Goal: Transaction & Acquisition: Book appointment/travel/reservation

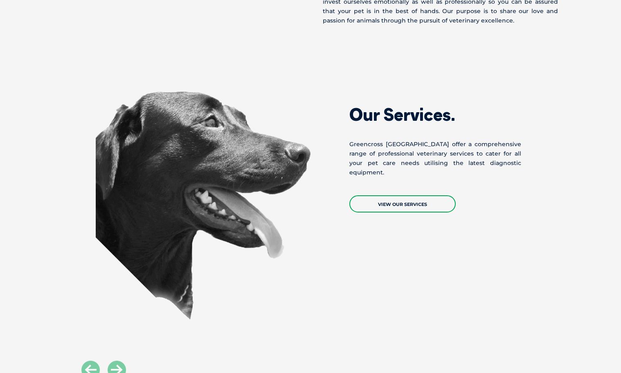
scroll to position [477, 0]
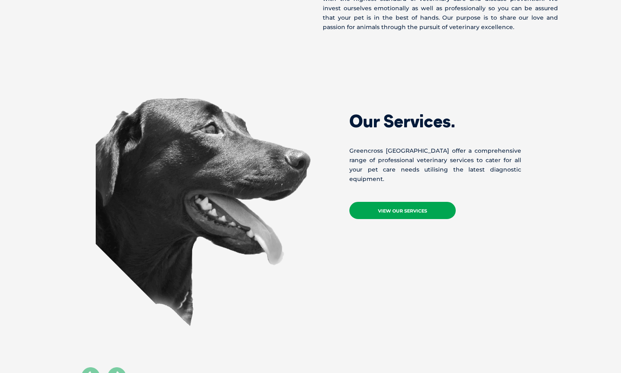
click at [394, 202] on link "View Our Services" at bounding box center [402, 210] width 106 height 17
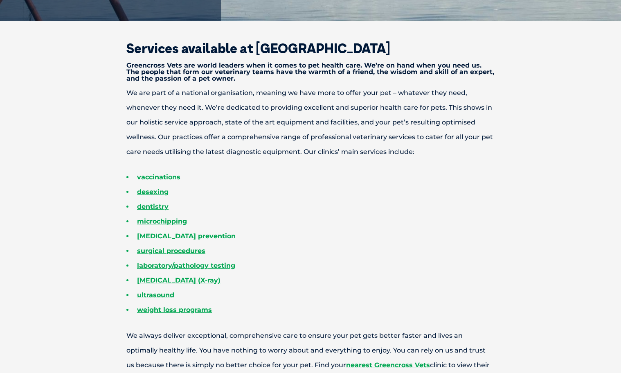
scroll to position [271, 0]
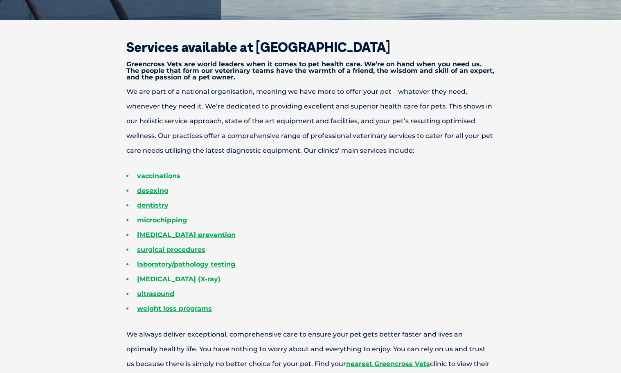
click at [164, 176] on link "vaccinations" at bounding box center [158, 176] width 43 height 8
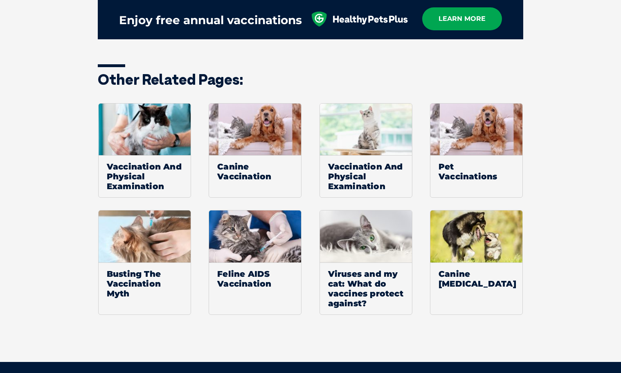
scroll to position [1084, 0]
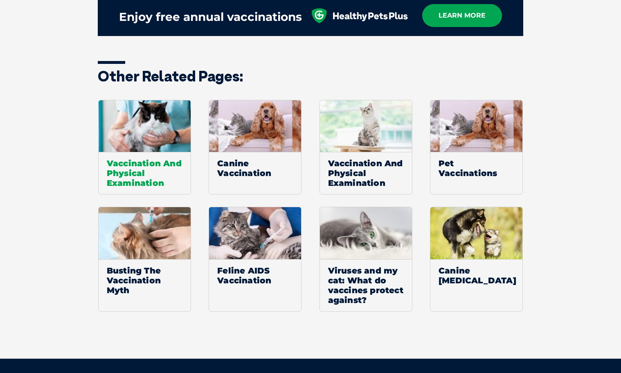
click at [150, 165] on span "Vaccination And Physical Examination" at bounding box center [145, 173] width 92 height 42
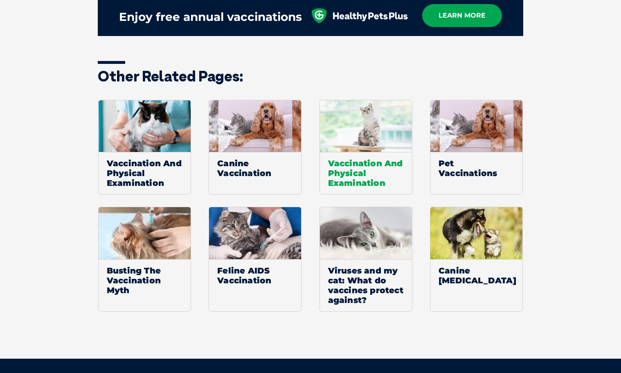
click at [352, 171] on span "Vaccination And Physical Examination" at bounding box center [366, 173] width 92 height 42
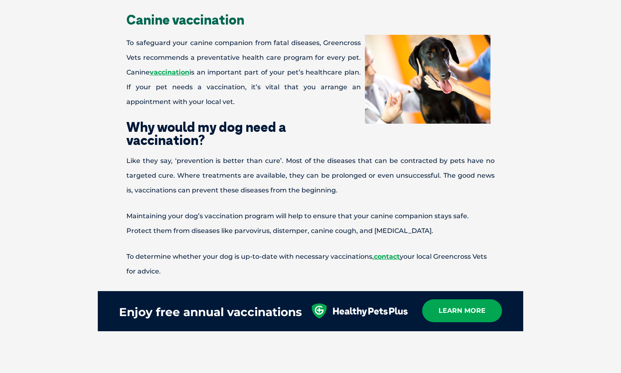
scroll to position [289, 0]
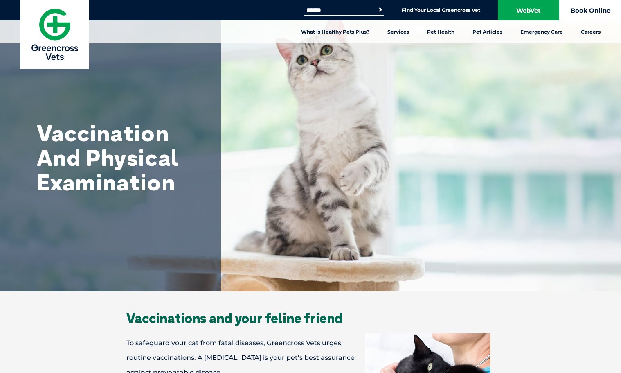
click at [587, 11] on link "Book Online" at bounding box center [590, 10] width 61 height 20
click at [328, 9] on input "Search for:" at bounding box center [339, 10] width 70 height 7
type input "**********"
click at [379, 10] on button "Search" at bounding box center [380, 10] width 8 height 8
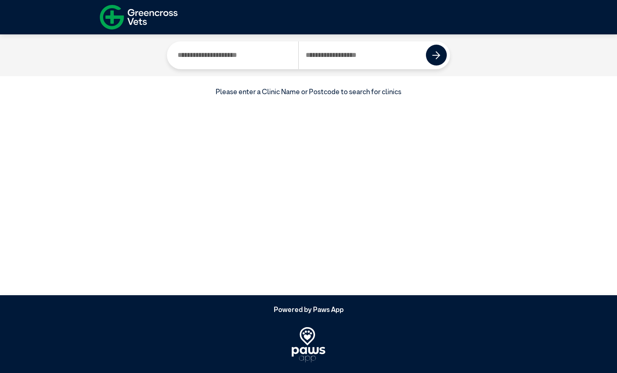
click at [340, 58] on input "Search by Postcode" at bounding box center [362, 55] width 128 height 28
type input "****"
click at [440, 52] on img at bounding box center [436, 55] width 8 height 8
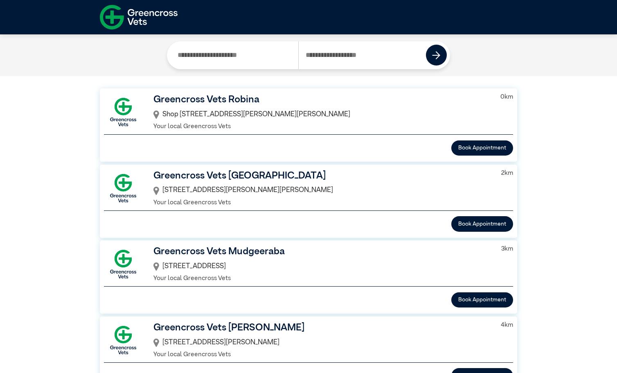
click at [243, 97] on h3 "Greencross Vets Robina" at bounding box center [321, 99] width 336 height 15
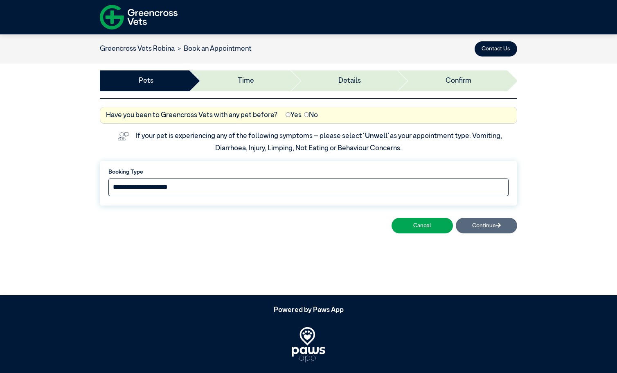
select select "*****"
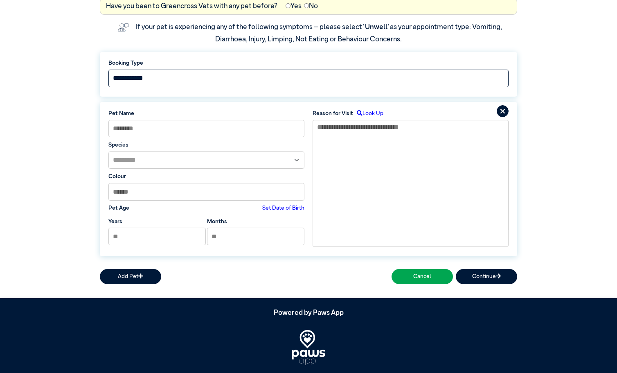
scroll to position [126, 0]
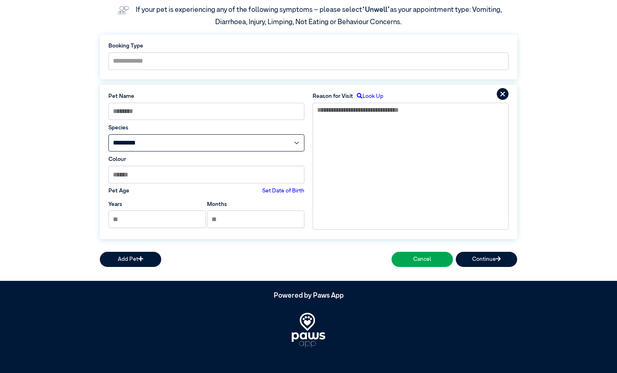
select select "*****"
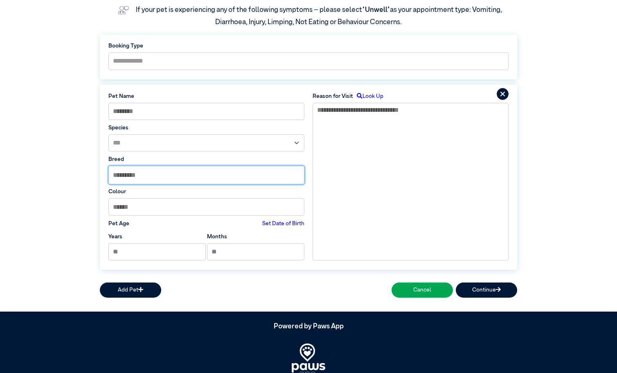
click at [182, 178] on input "text" at bounding box center [206, 175] width 195 height 18
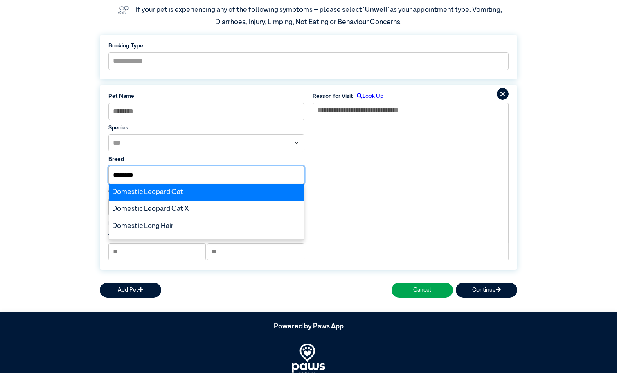
type input "********"
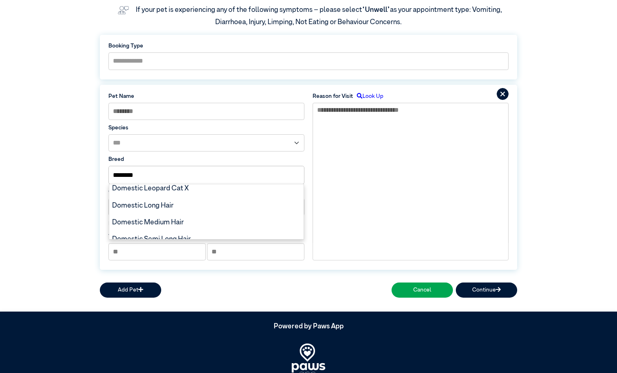
scroll to position [0, 0]
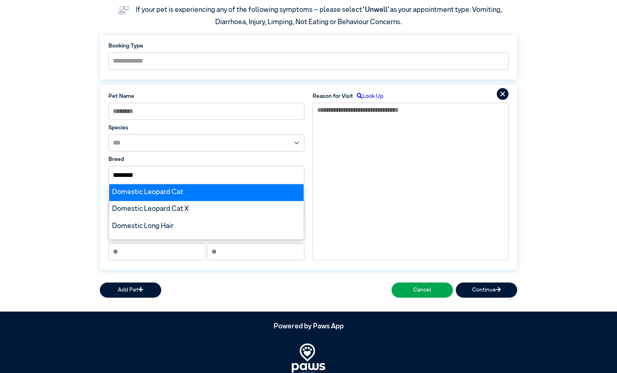
drag, startPoint x: 182, startPoint y: 178, endPoint x: 296, endPoint y: 228, distance: 125.3
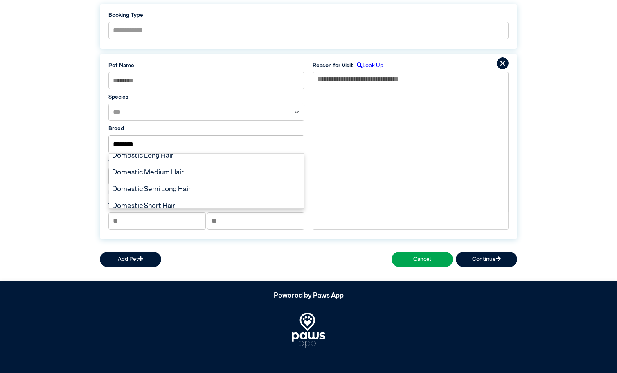
scroll to position [45, 0]
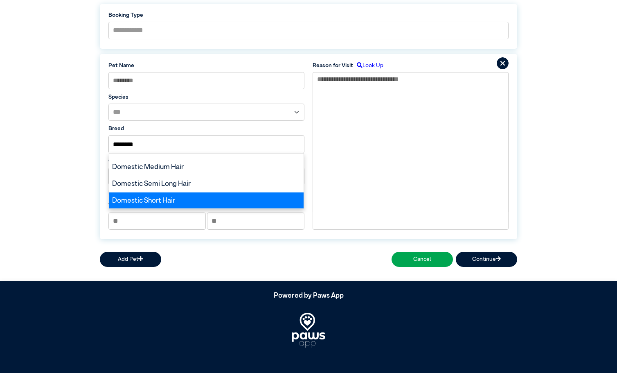
click at [203, 199] on div "Domestic Short Hair" at bounding box center [206, 200] width 194 height 17
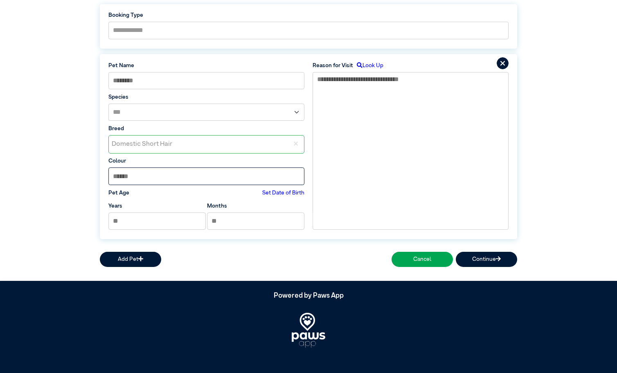
click at [203, 173] on input at bounding box center [206, 176] width 196 height 18
type input "****"
click at [184, 87] on input at bounding box center [206, 81] width 196 height 18
type input "*******"
click at [149, 223] on input "*" at bounding box center [156, 221] width 97 height 18
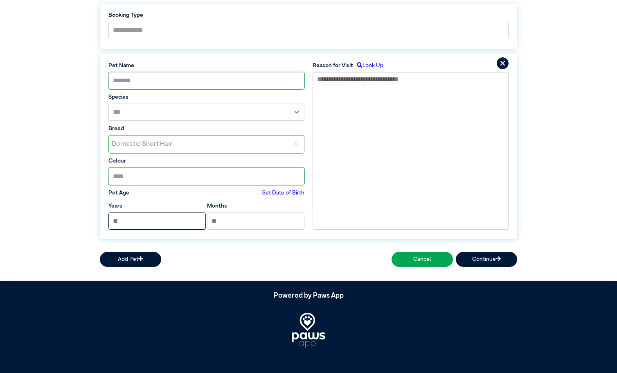
type input "*"
click at [242, 220] on input "*" at bounding box center [255, 221] width 97 height 18
type input "*"
click at [408, 85] on textarea at bounding box center [411, 142] width 196 height 140
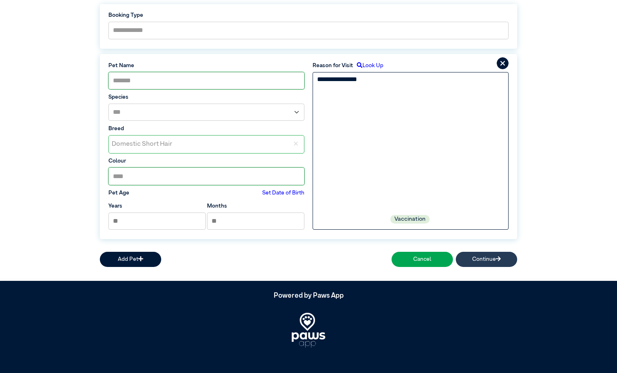
type textarea "**********"
click at [489, 257] on button "Continue" at bounding box center [486, 259] width 61 height 15
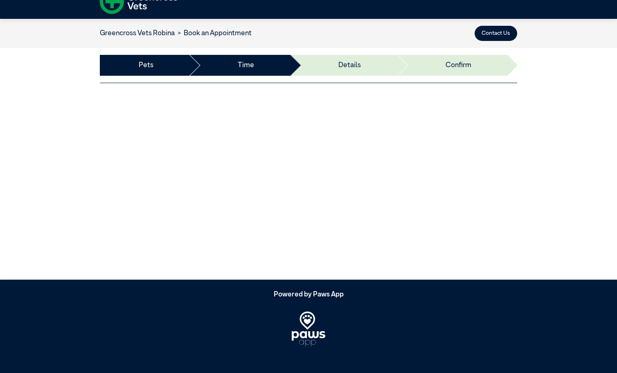
scroll to position [16, 0]
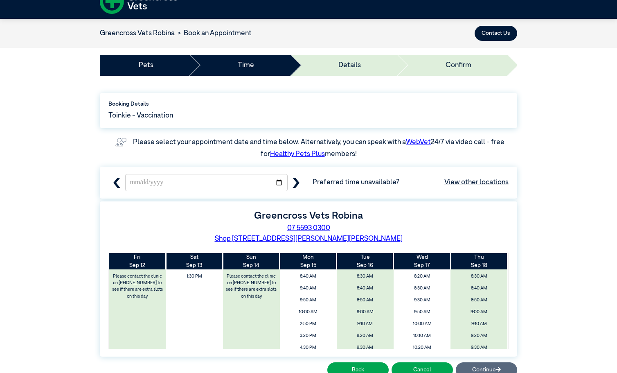
click at [539, 212] on div "**********" at bounding box center [308, 236] width 617 height 307
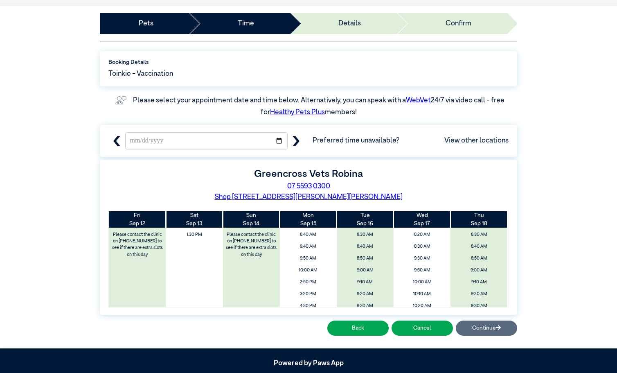
scroll to position [55, 0]
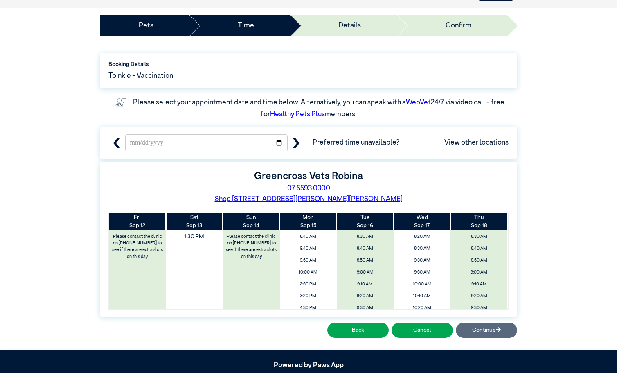
click at [194, 236] on span "1:30 PM" at bounding box center [194, 236] width 68 height 13
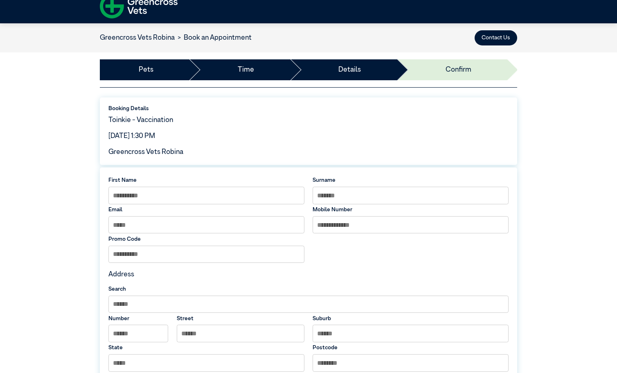
scroll to position [0, 0]
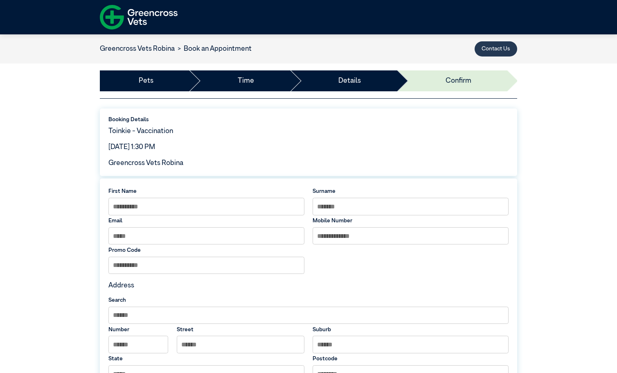
click at [500, 49] on button "Contact Us" at bounding box center [496, 48] width 43 height 15
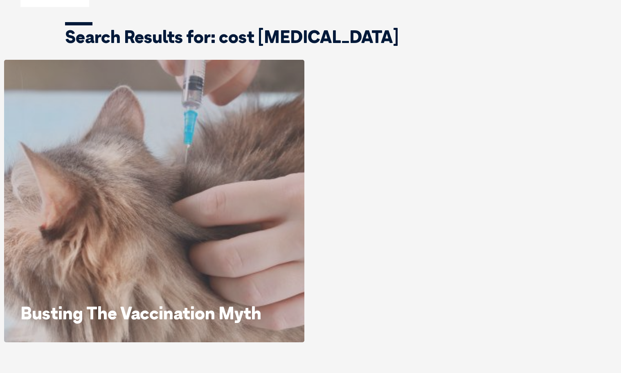
scroll to position [57, 0]
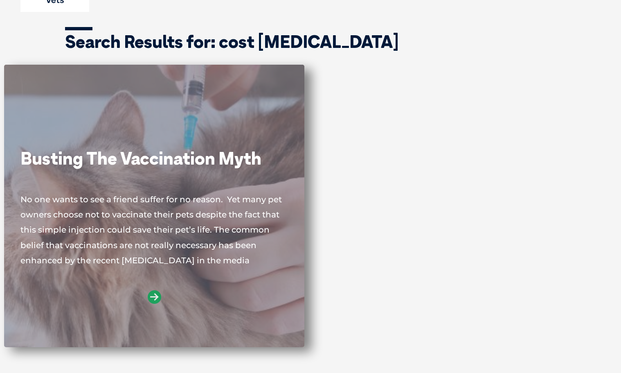
click at [154, 297] on icon at bounding box center [155, 297] width 14 height 14
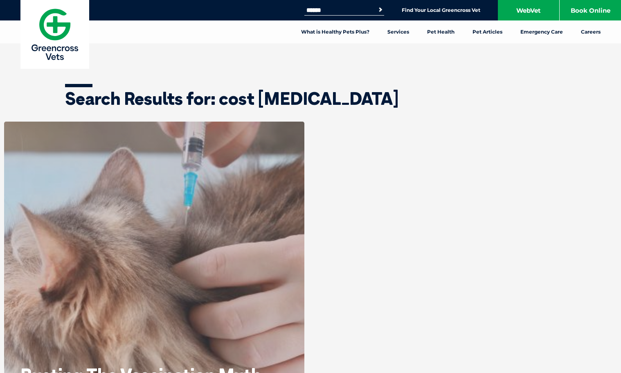
scroll to position [0, 0]
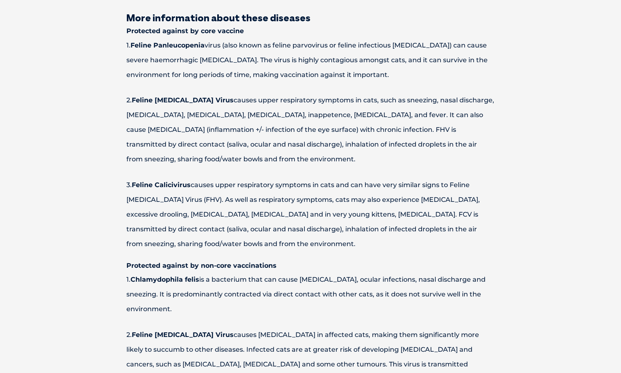
scroll to position [1000, 0]
